Goal: Task Accomplishment & Management: Manage account settings

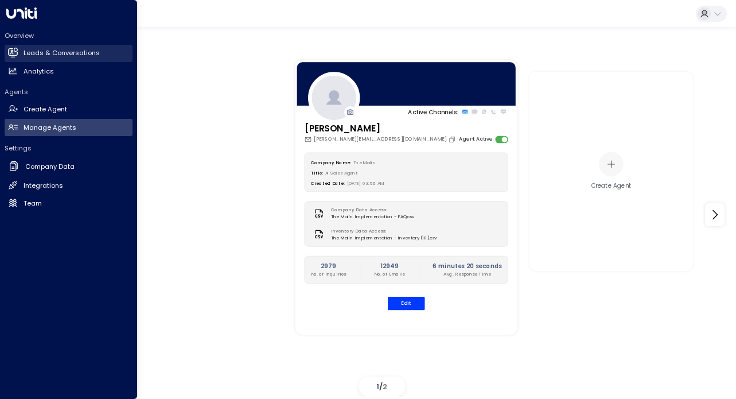
click at [49, 46] on link "Leads & Conversations Leads & Conversations" at bounding box center [69, 53] width 128 height 17
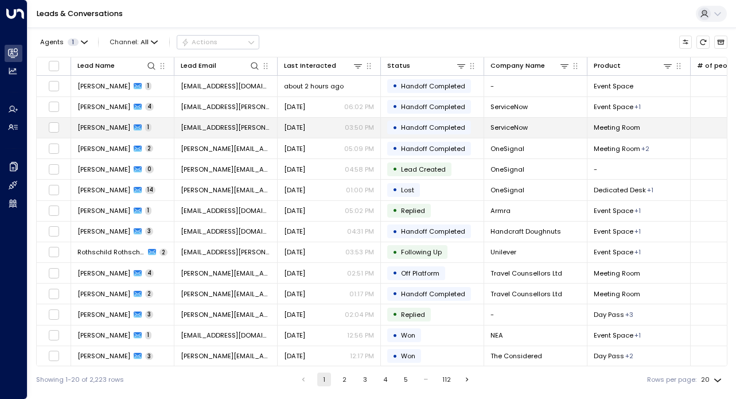
click at [206, 128] on span "[EMAIL_ADDRESS][PERSON_NAME][DOMAIN_NAME]" at bounding box center [226, 127] width 90 height 9
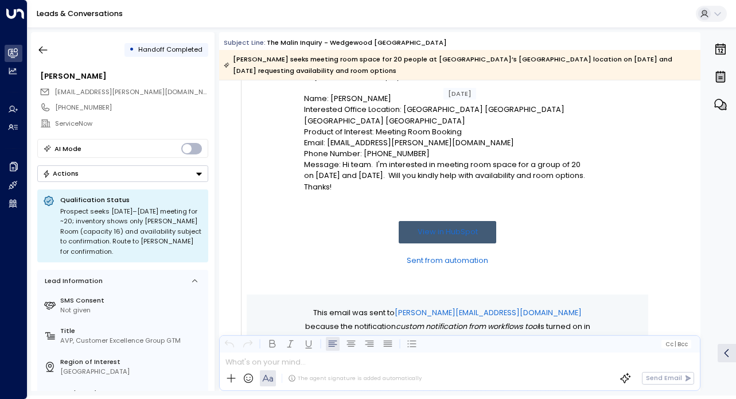
scroll to position [168, 0]
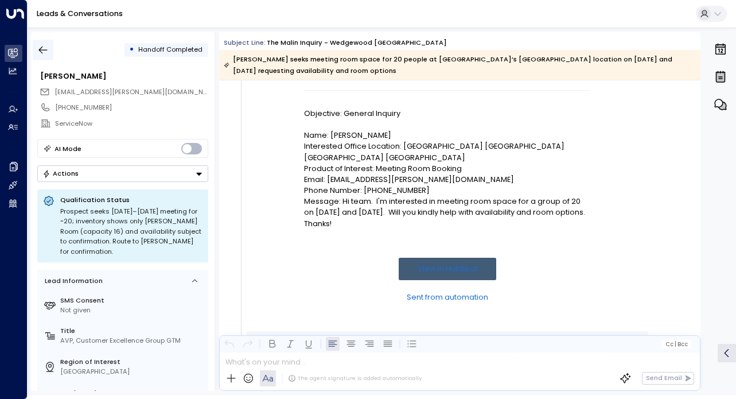
click at [42, 46] on icon "button" at bounding box center [43, 49] width 9 height 7
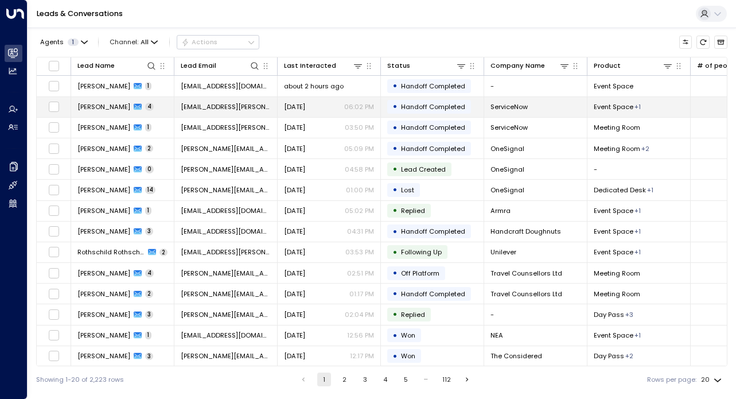
click at [236, 112] on td "[EMAIL_ADDRESS][PERSON_NAME][DOMAIN_NAME]" at bounding box center [225, 107] width 103 height 20
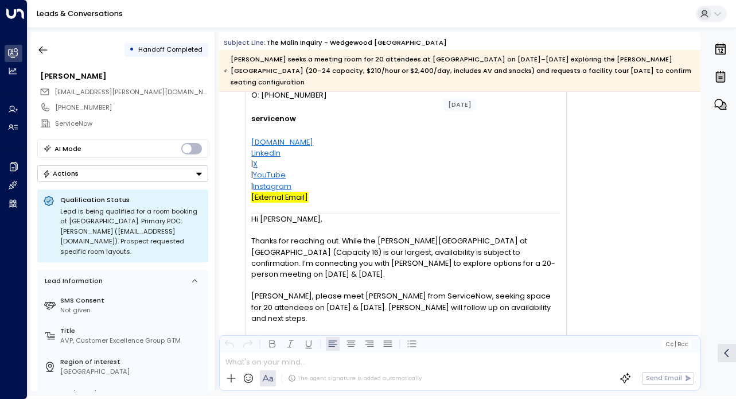
scroll to position [136, 0]
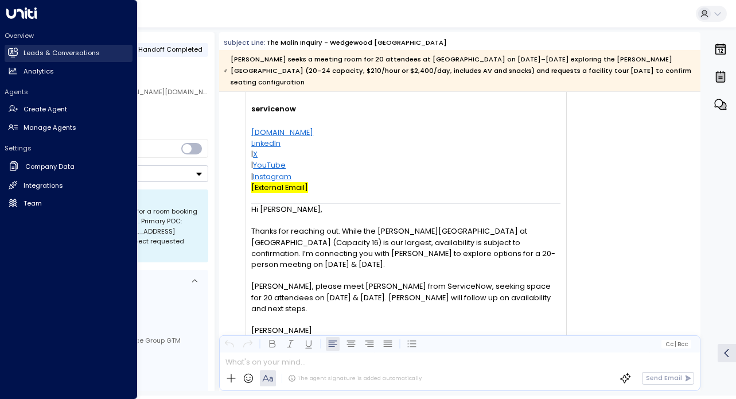
click at [14, 55] on icon at bounding box center [13, 52] width 9 height 7
